Goal: Task Accomplishment & Management: Manage account settings

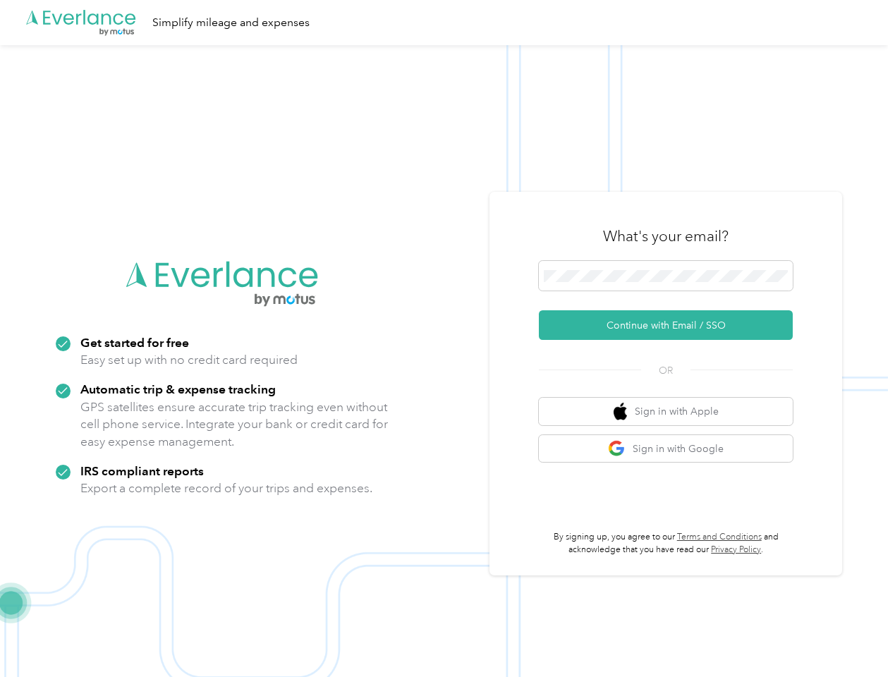
click at [447, 339] on img at bounding box center [444, 383] width 888 height 677
click at [447, 23] on div ".cls-1 { fill: #00adee; } .cls-2 { fill: #fff; } .cls-3 { fill: #707372; } .cls…" at bounding box center [444, 22] width 888 height 45
click at [671, 325] on button "Continue with Email / SSO" at bounding box center [666, 325] width 254 height 30
click at [671, 411] on button "Sign in with Apple" at bounding box center [666, 412] width 254 height 28
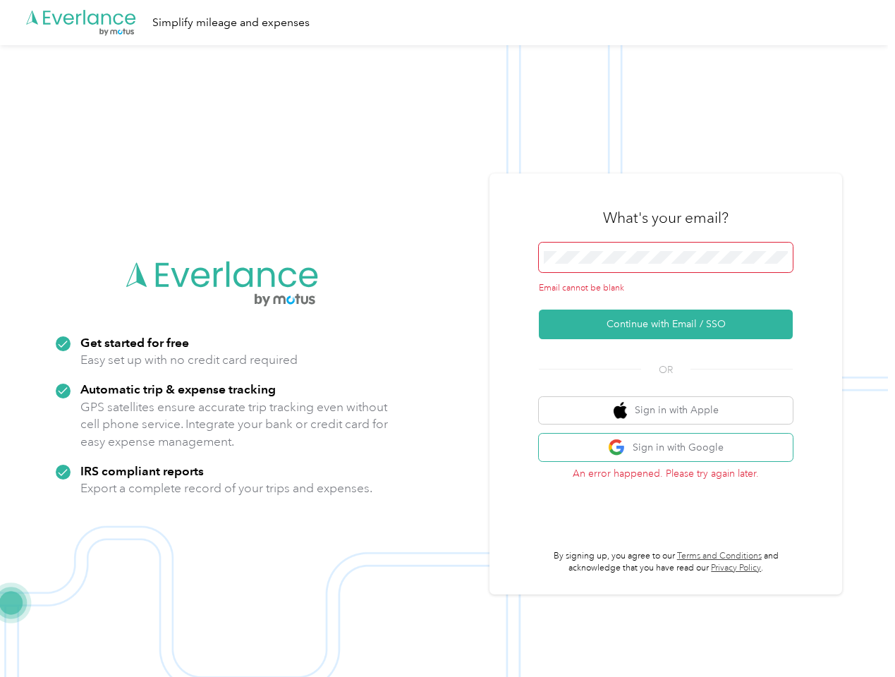
click at [671, 449] on button "Sign in with Google" at bounding box center [666, 448] width 254 height 28
